Goal: Obtain resource: Obtain resource

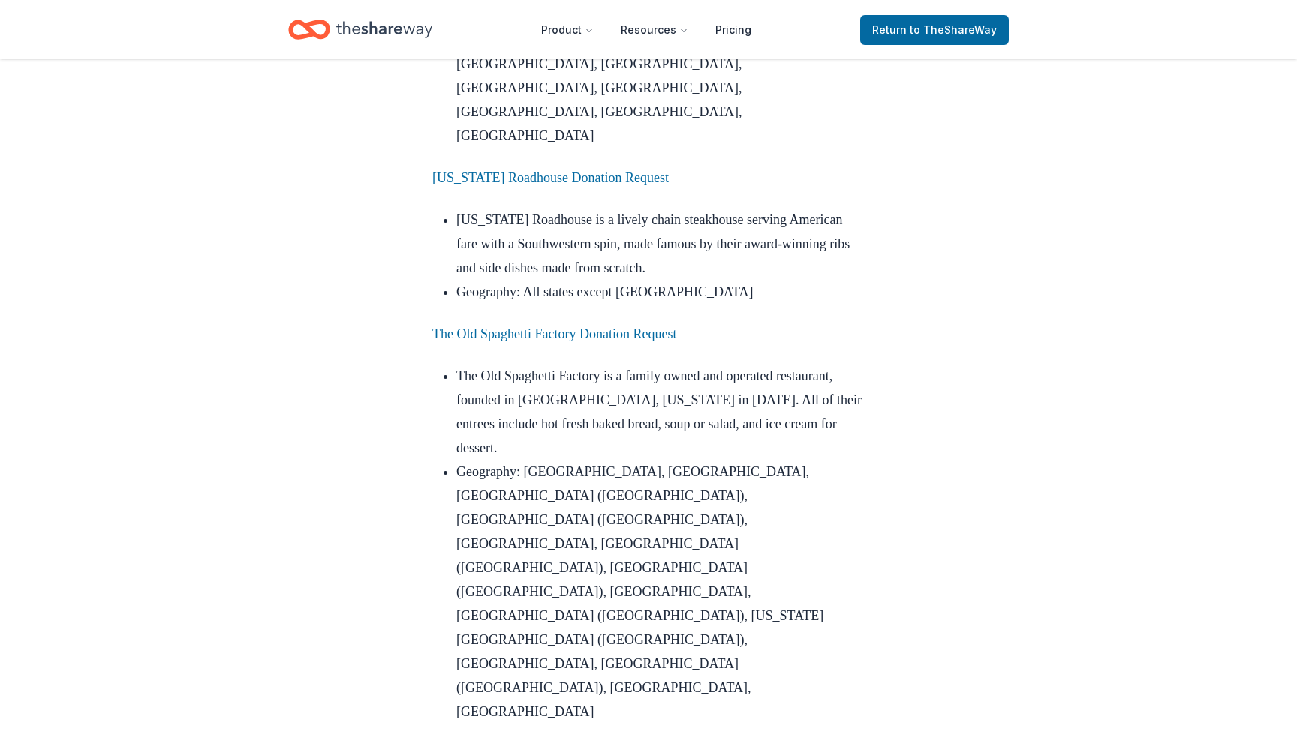
scroll to position [2062, 0]
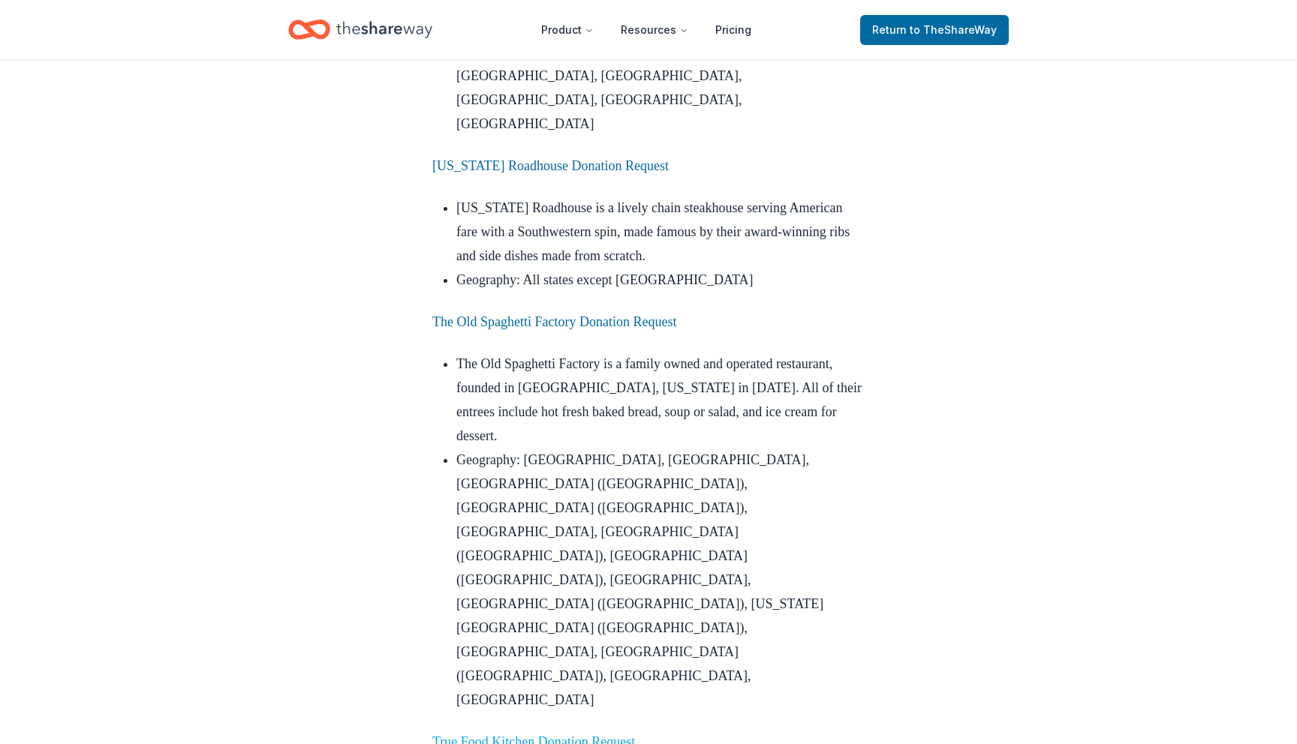
click at [614, 735] on link "True Food Kitchen Donation Request" at bounding box center [533, 742] width 203 height 15
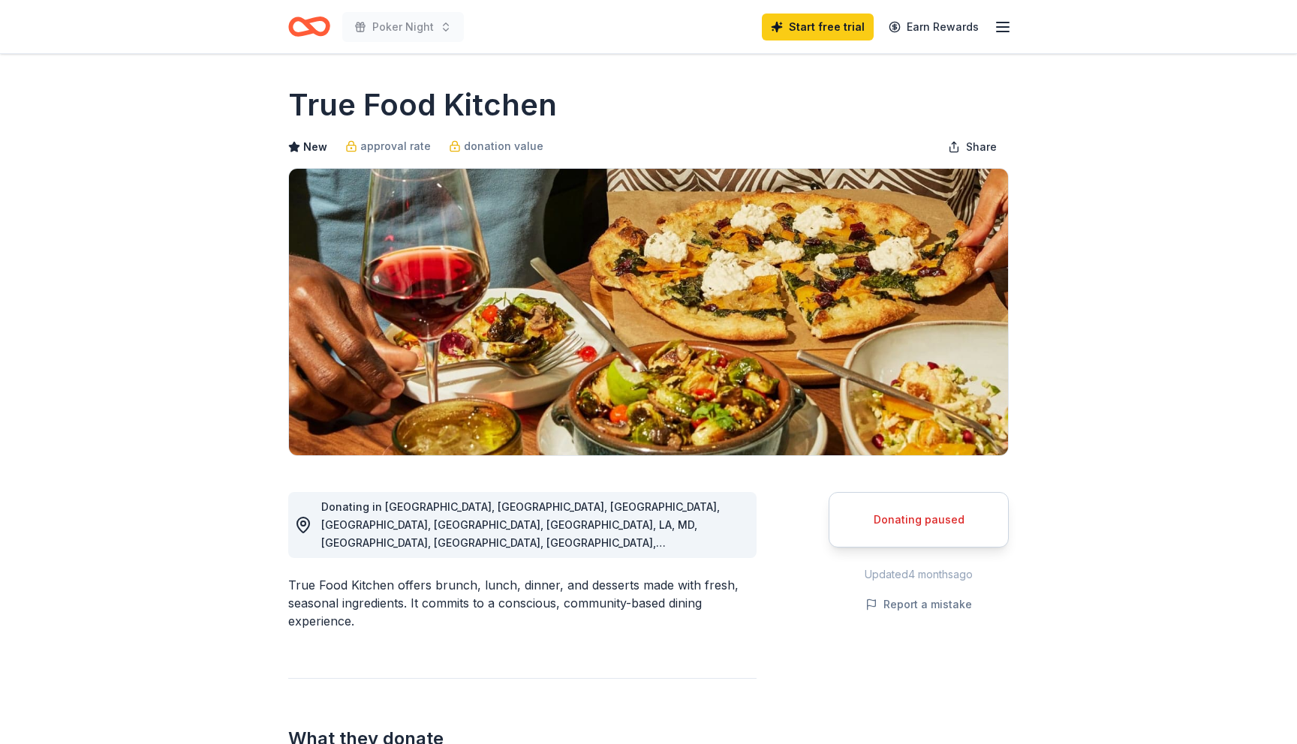
scroll to position [101, 0]
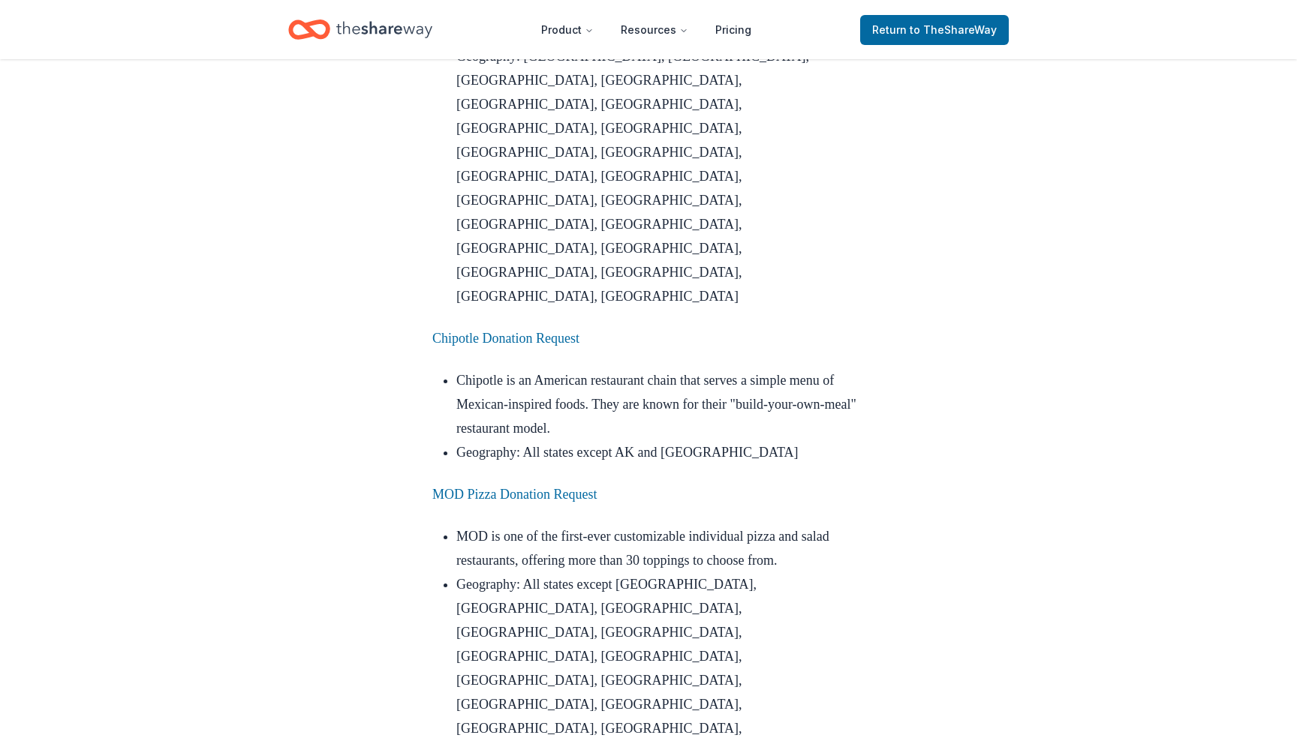
scroll to position [5225, 0]
